Goal: Navigation & Orientation: Find specific page/section

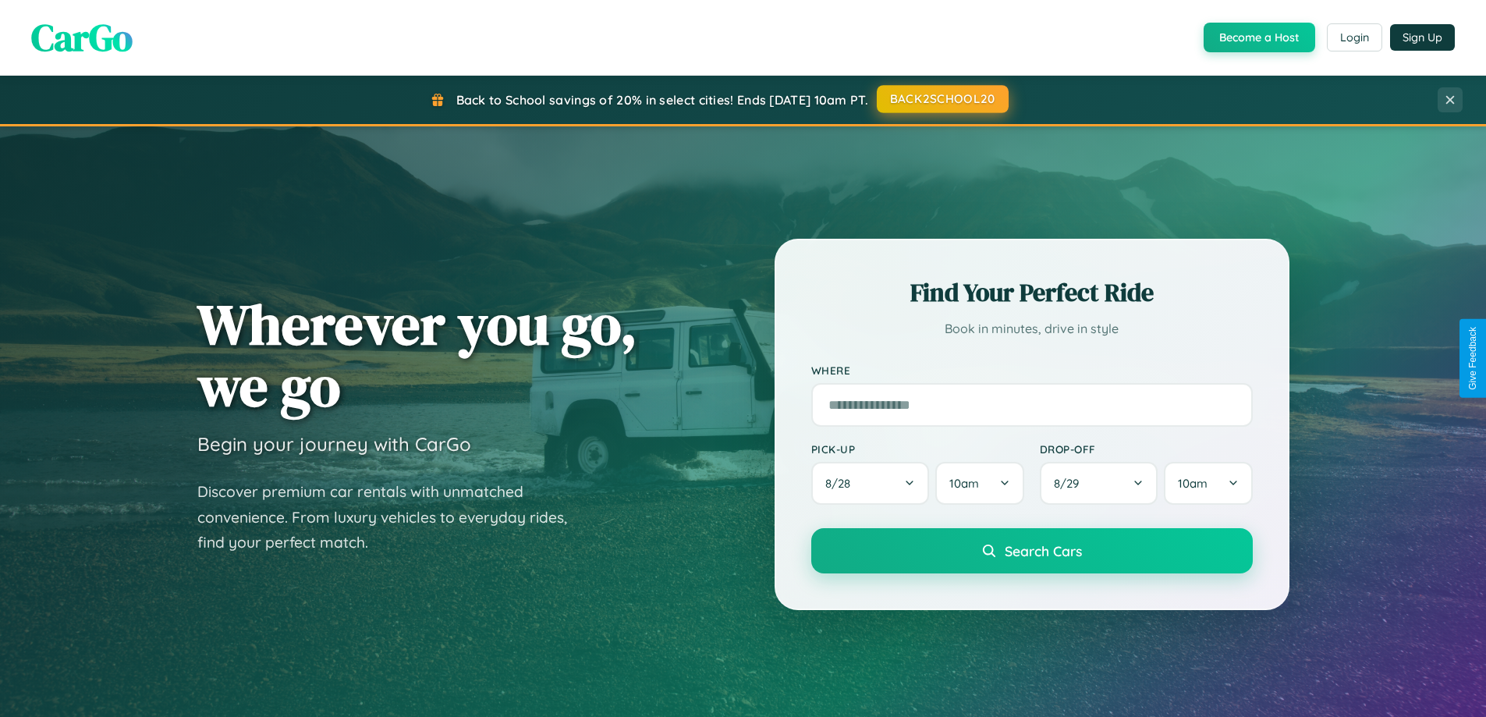
click at [941, 99] on button "BACK2SCHOOL20" at bounding box center [943, 99] width 132 height 28
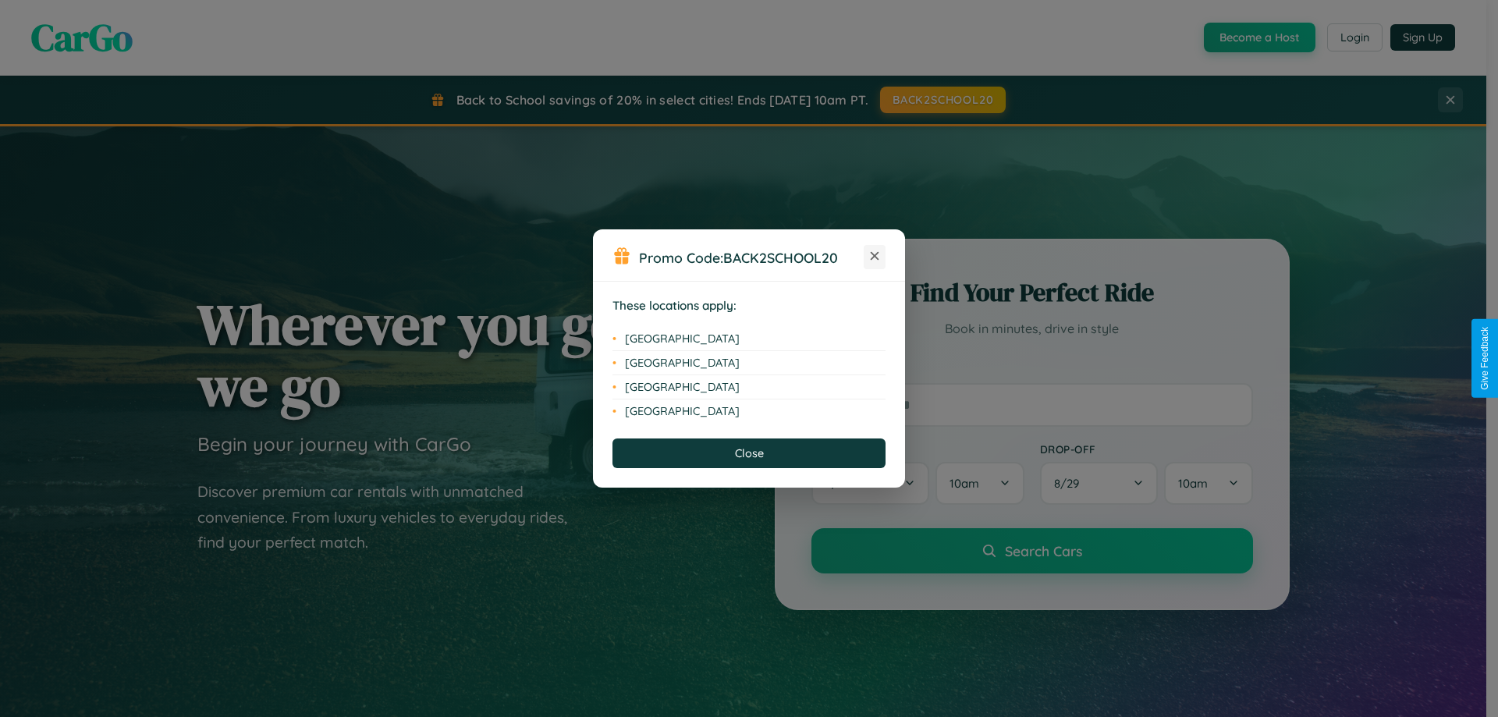
click at [874, 257] on icon at bounding box center [874, 256] width 9 height 9
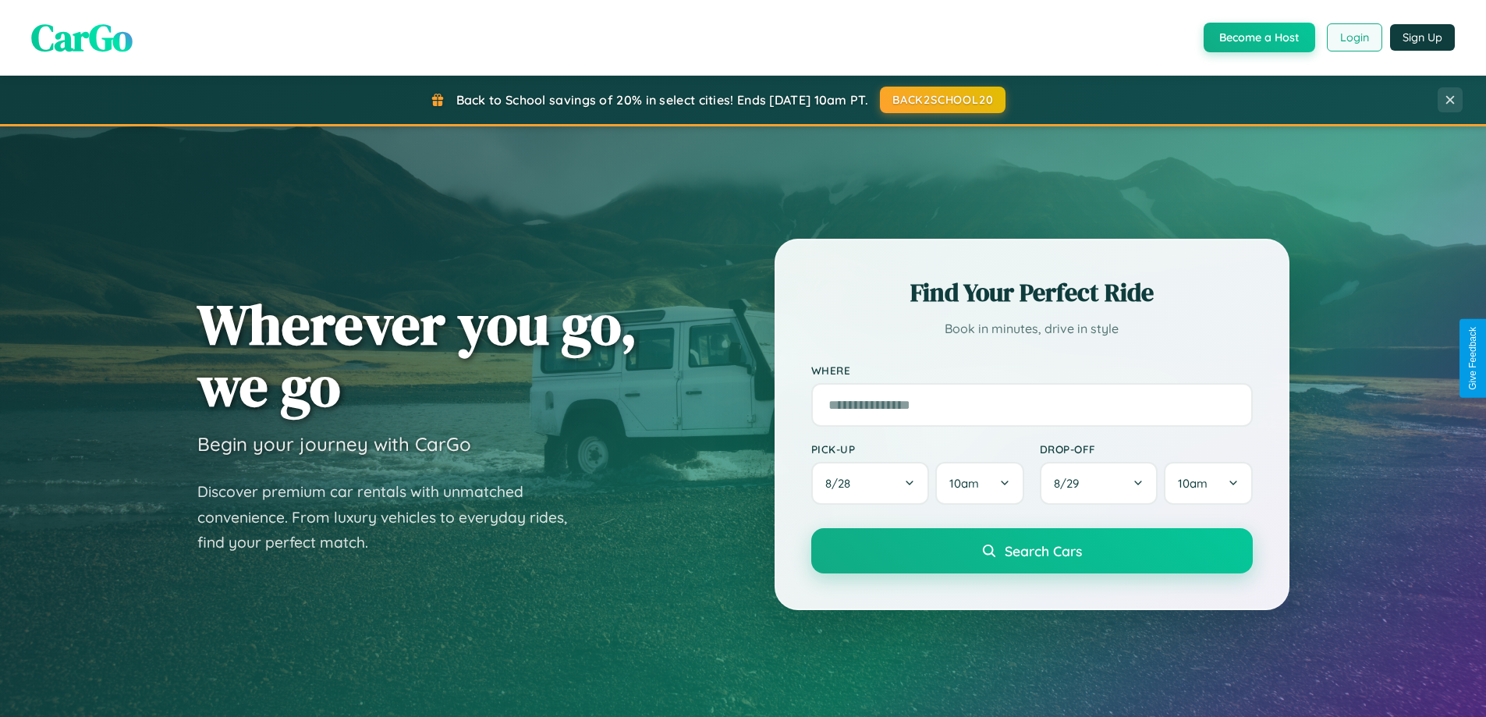
click at [1353, 37] on button "Login" at bounding box center [1354, 37] width 55 height 28
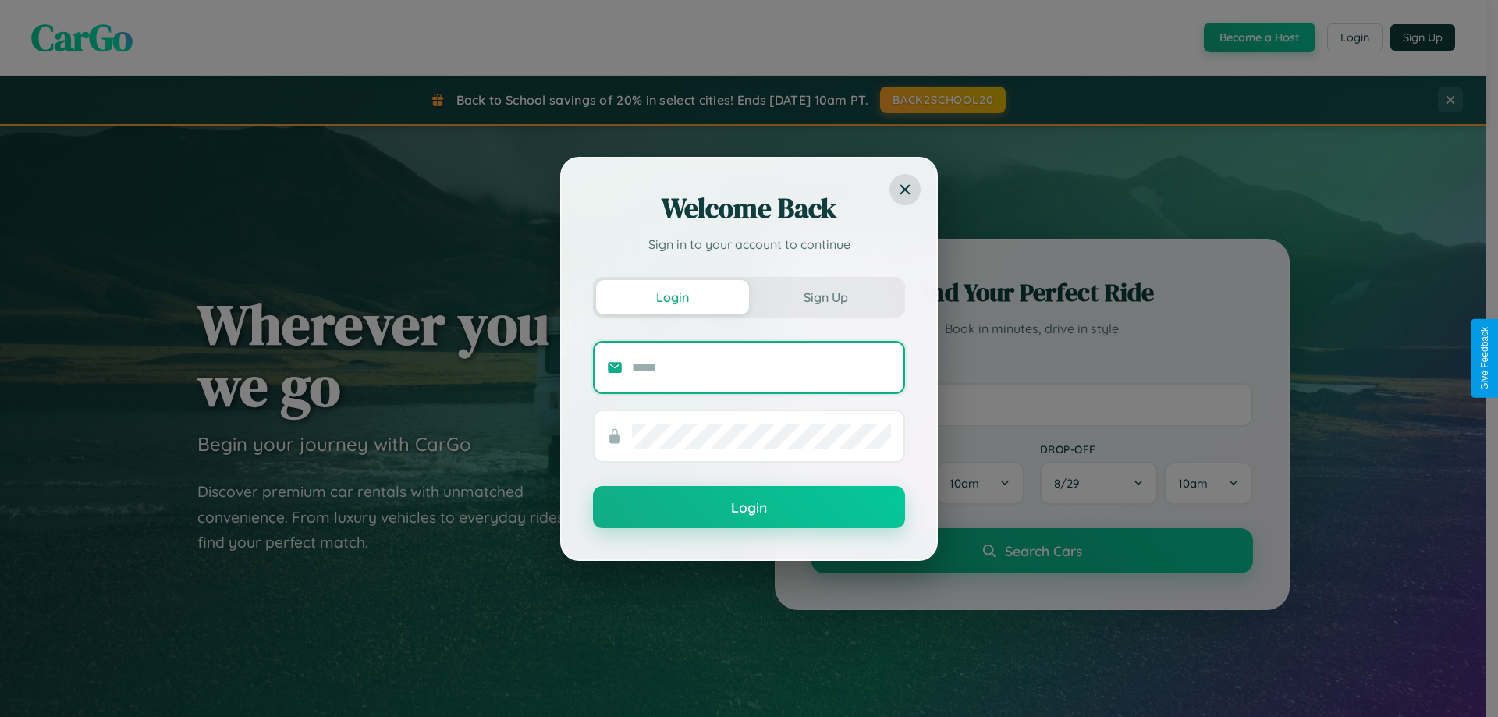
click at [761, 367] on input "text" at bounding box center [761, 367] width 259 height 25
type input "**********"
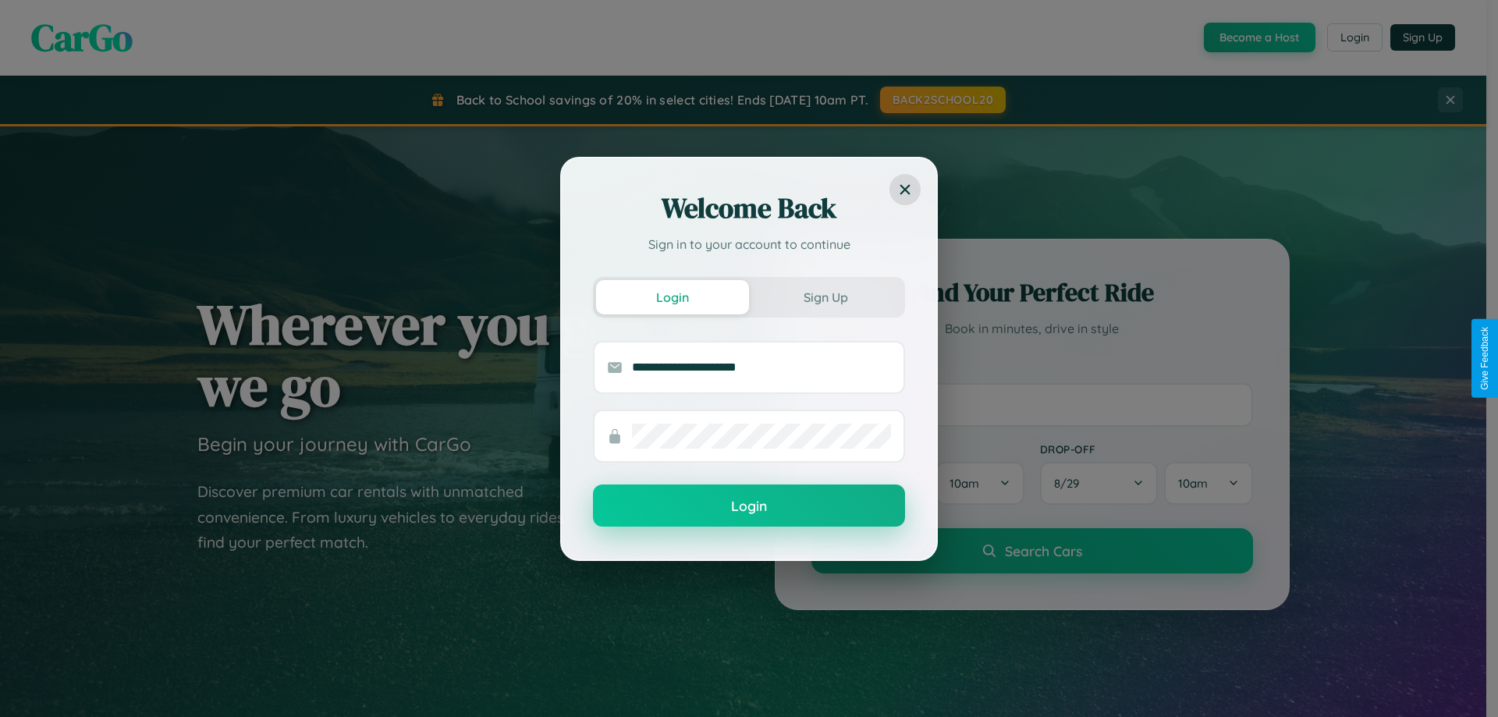
click at [749, 506] on button "Login" at bounding box center [749, 505] width 312 height 42
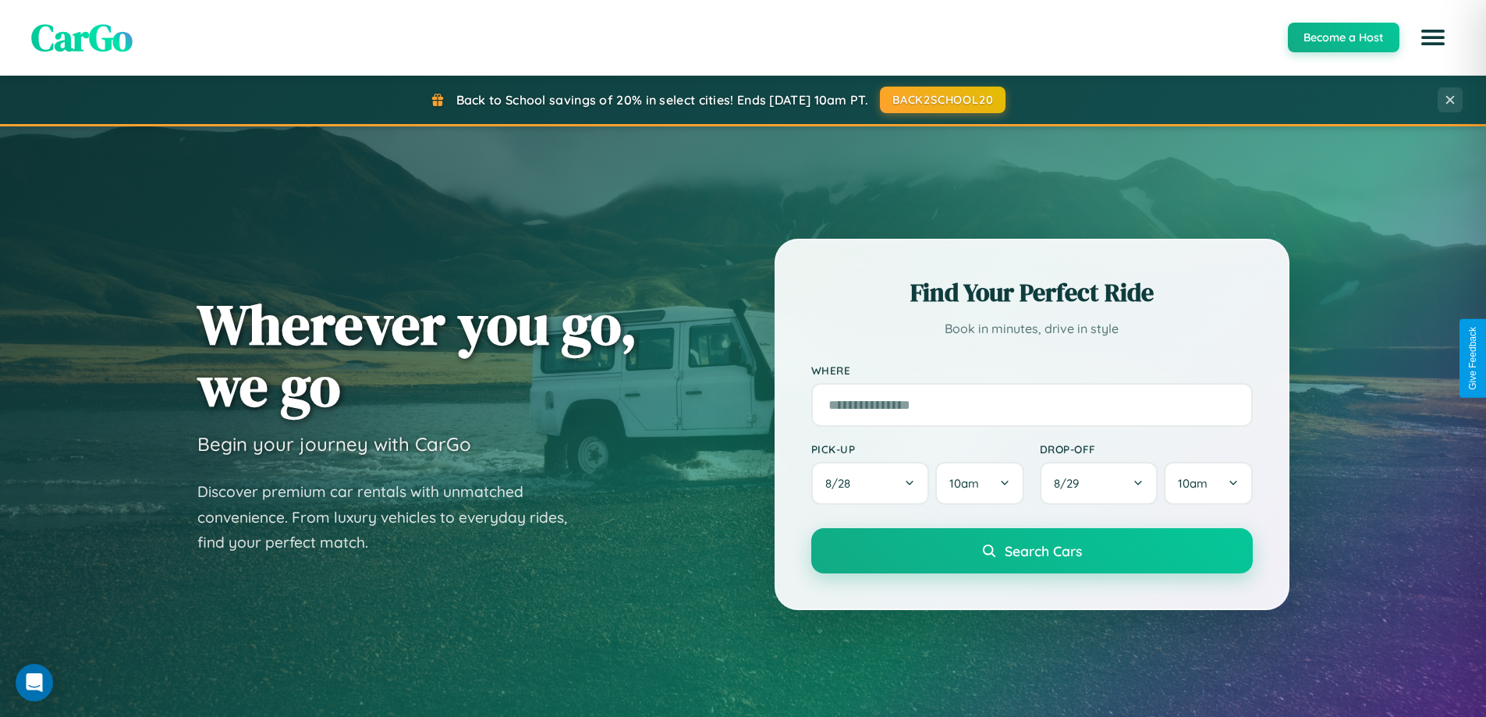
scroll to position [1374, 0]
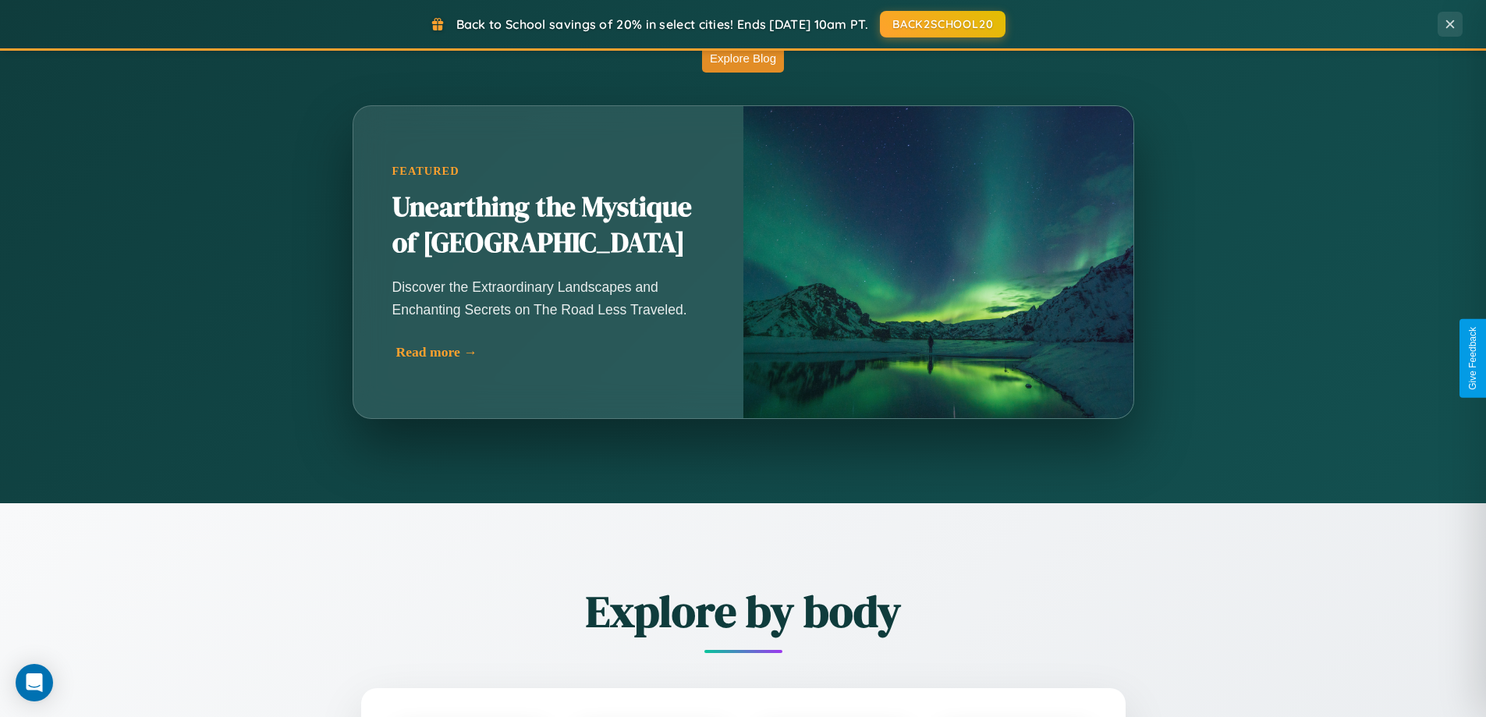
click at [548, 357] on div "Read more →" at bounding box center [552, 352] width 312 height 16
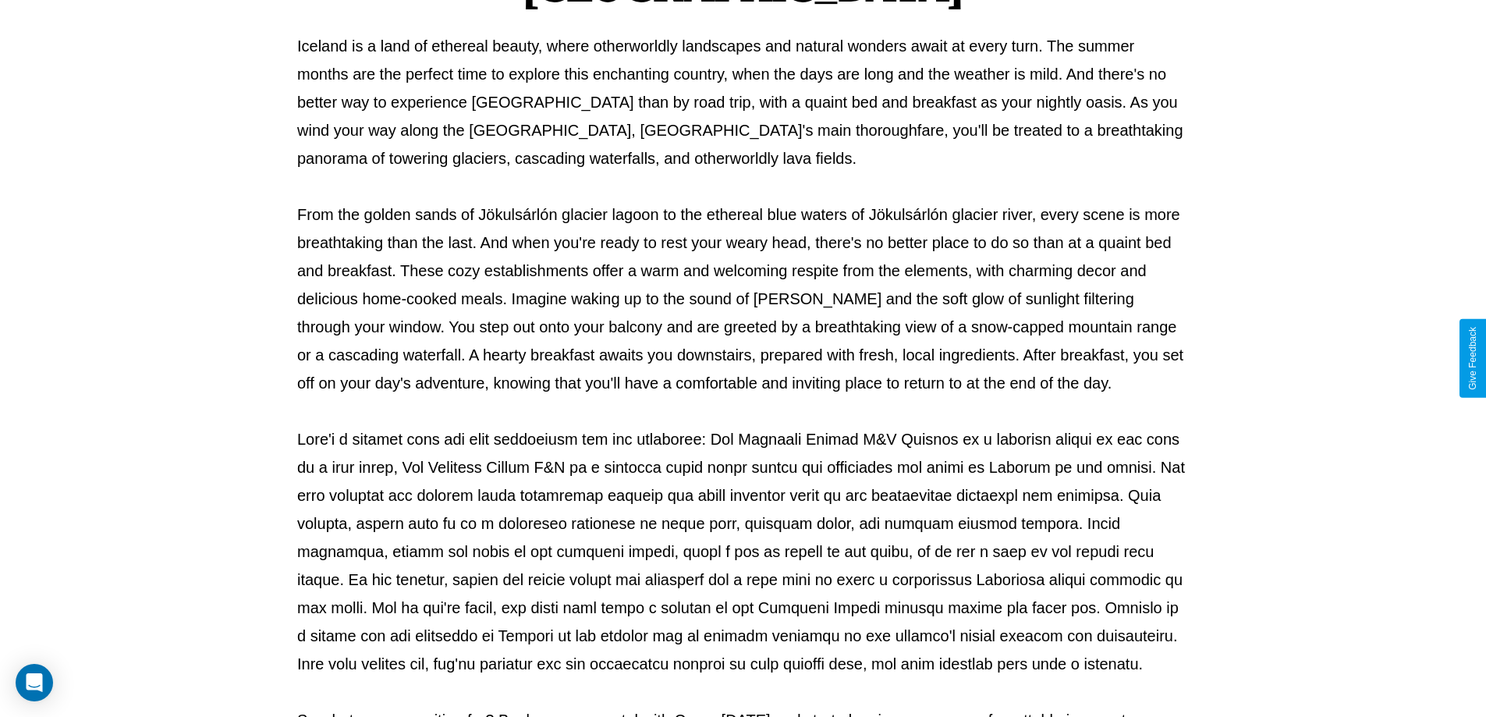
scroll to position [505, 0]
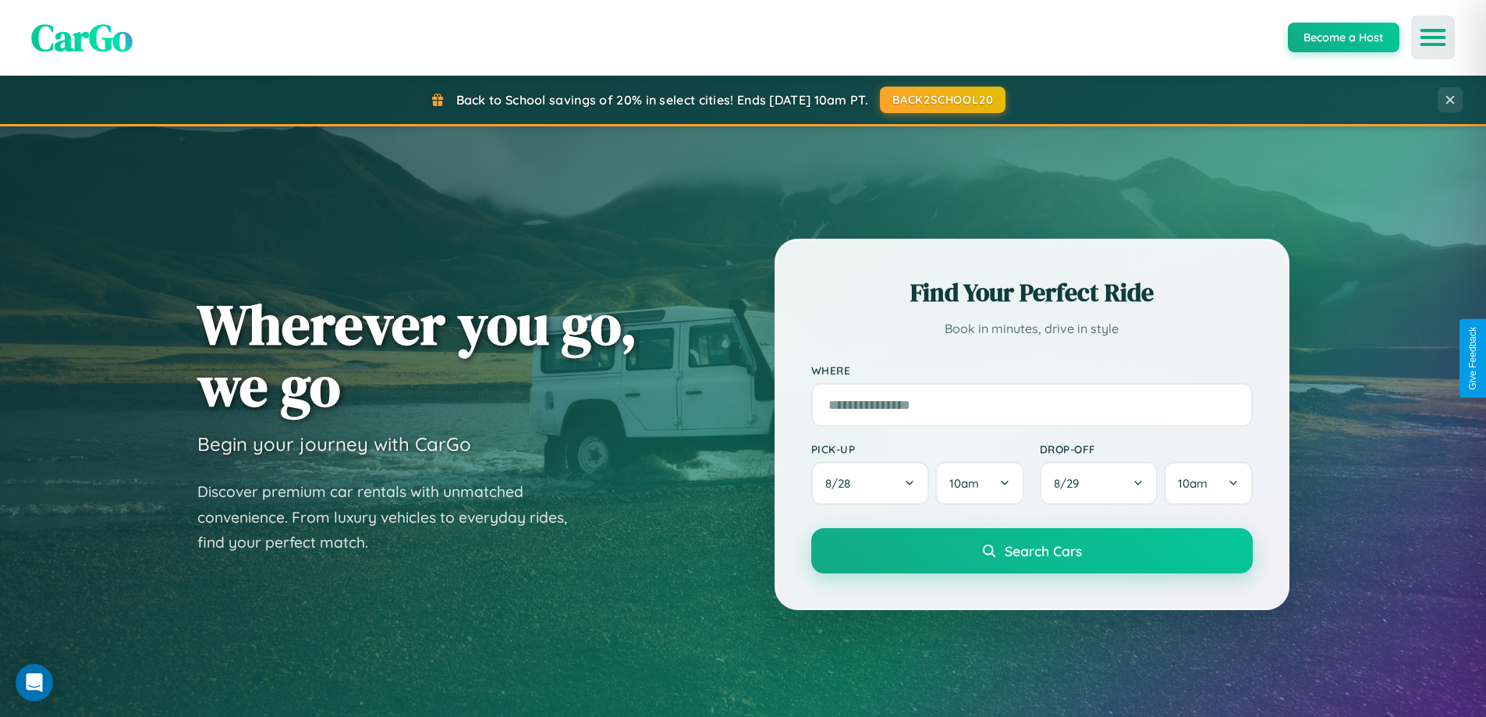
click at [1433, 37] on icon "Open menu" at bounding box center [1433, 37] width 23 height 14
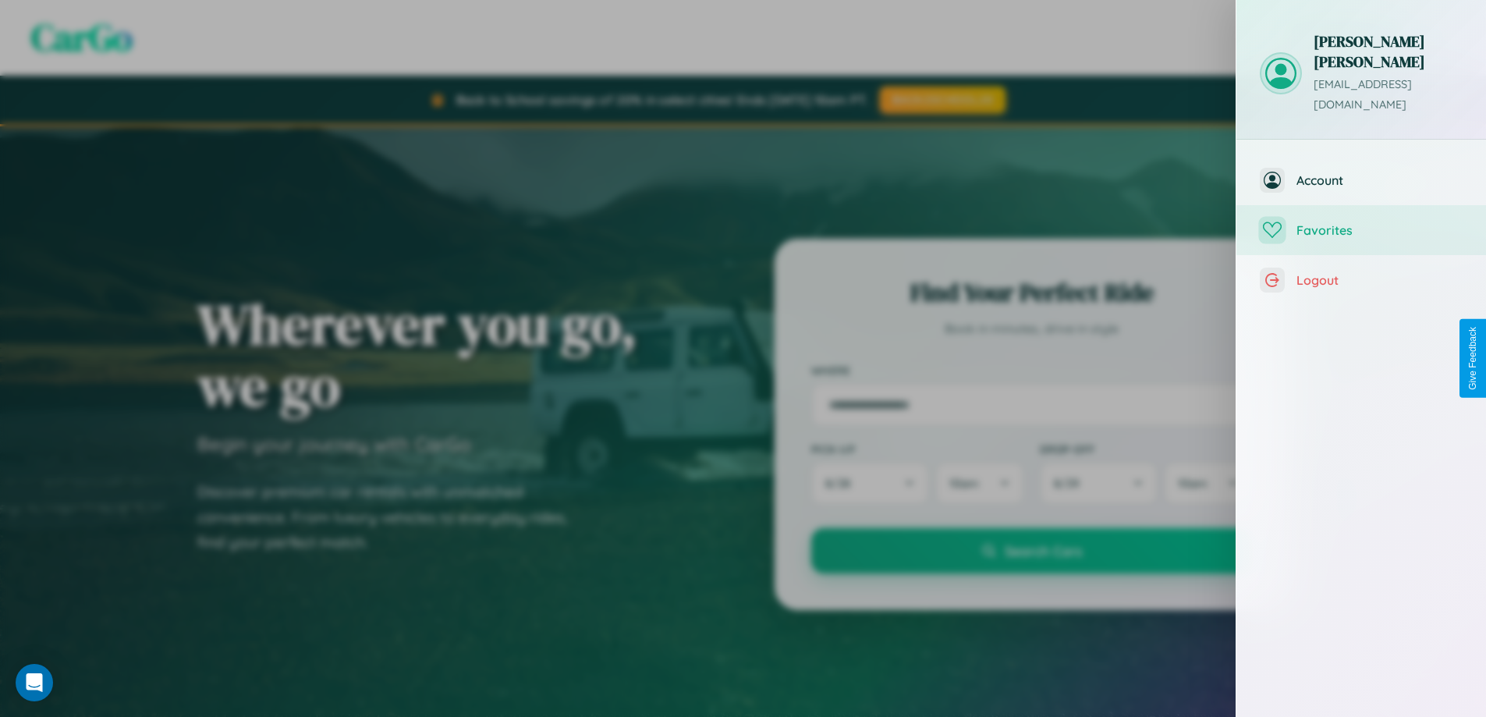
click at [1361, 222] on span "Favorites" at bounding box center [1379, 230] width 166 height 16
